Goal: Navigation & Orientation: Find specific page/section

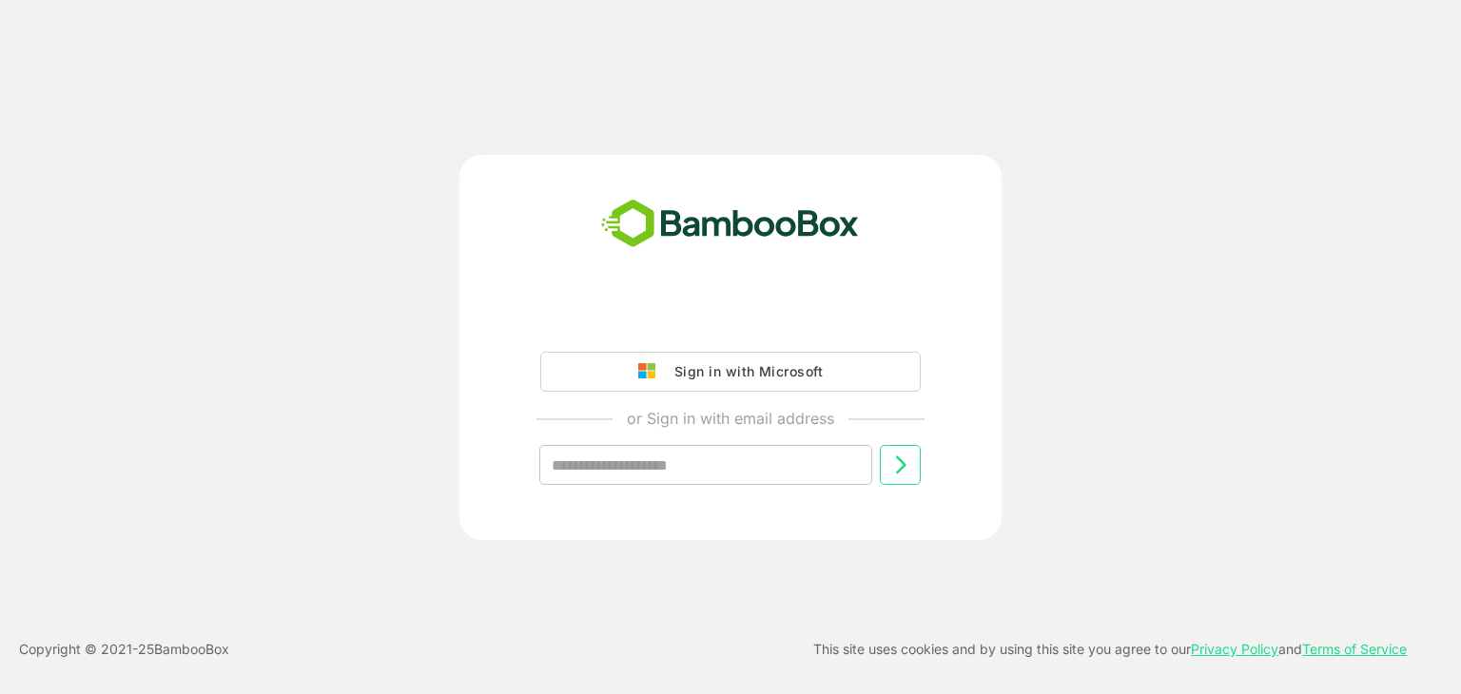
click at [1261, 294] on div "Sign in with Microsoft or Sign in with email address ​" at bounding box center [730, 347] width 1169 height 385
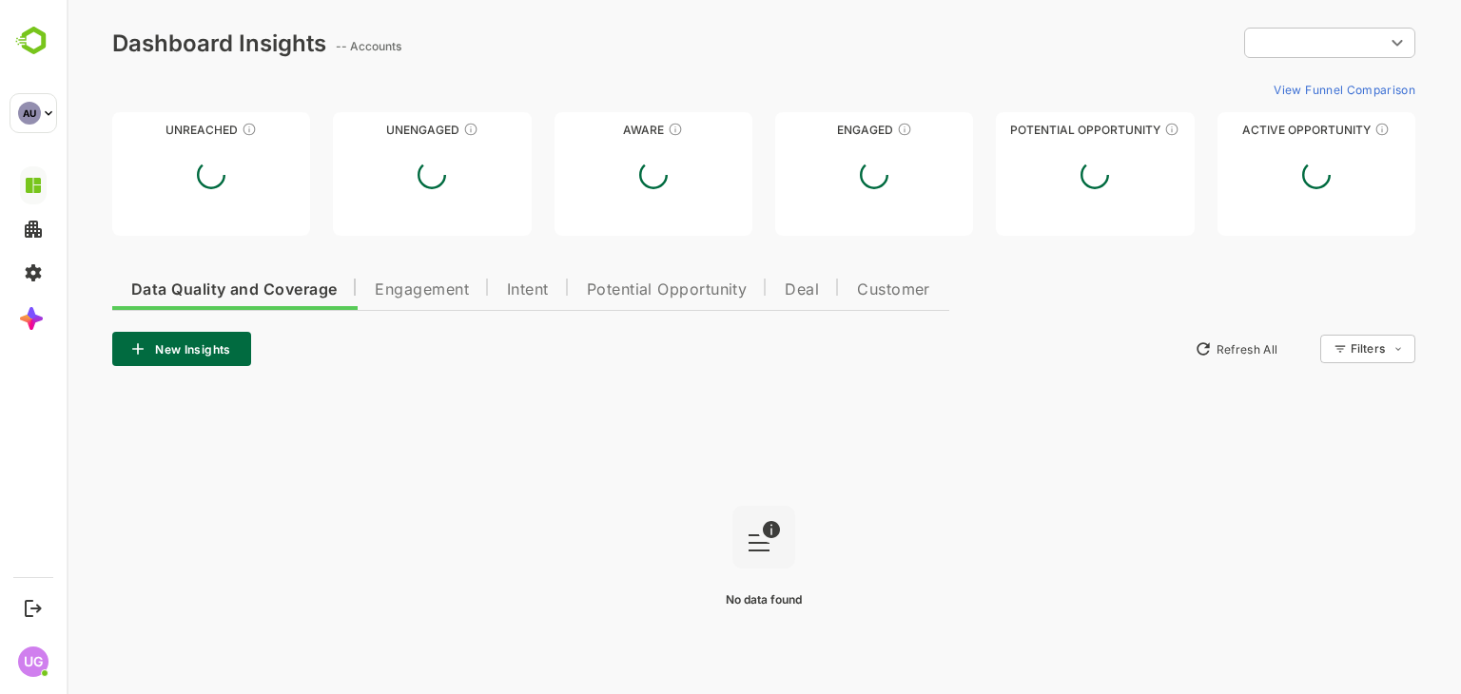
type input "**********"
